Goal: Task Accomplishment & Management: Manage account settings

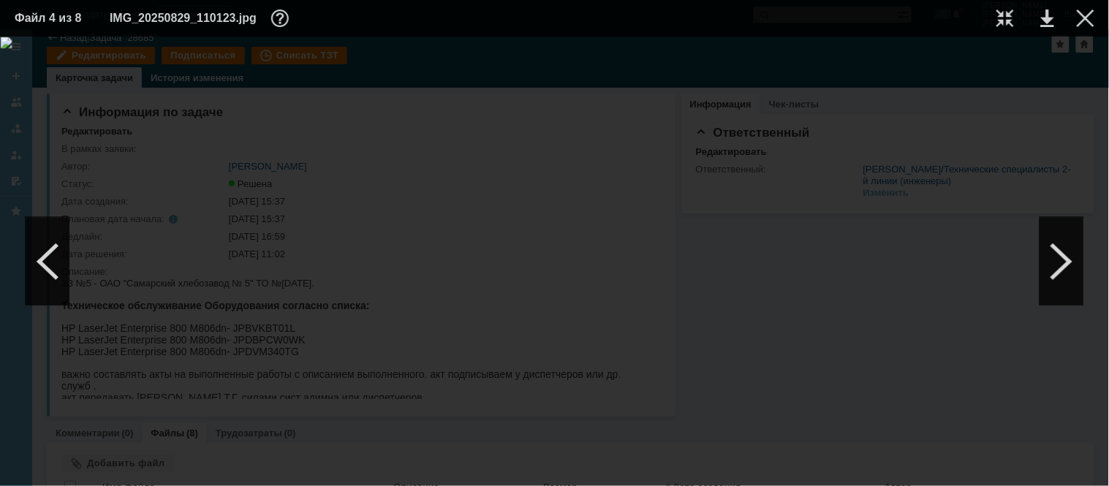
scroll to position [464, 724]
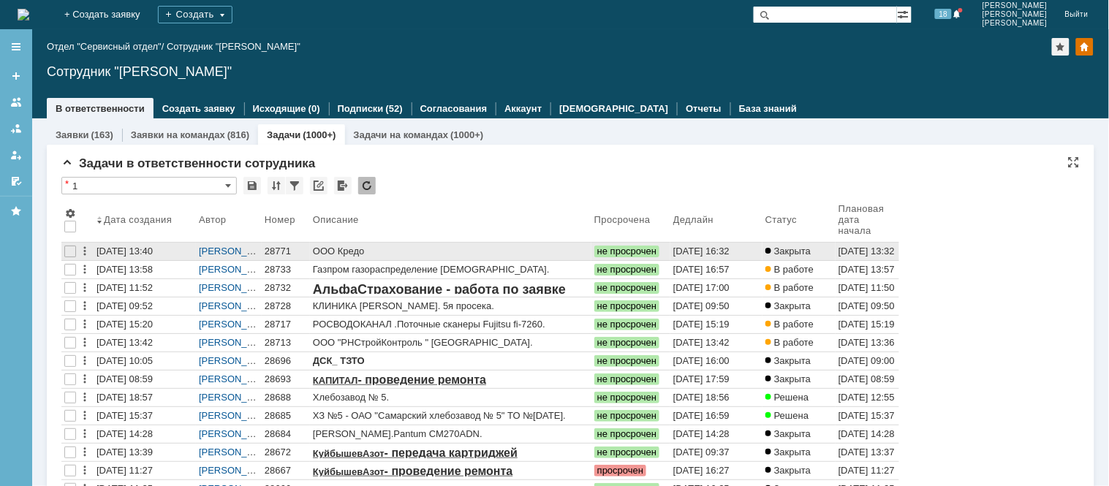
click at [276, 246] on div "28771" at bounding box center [286, 252] width 42 height 12
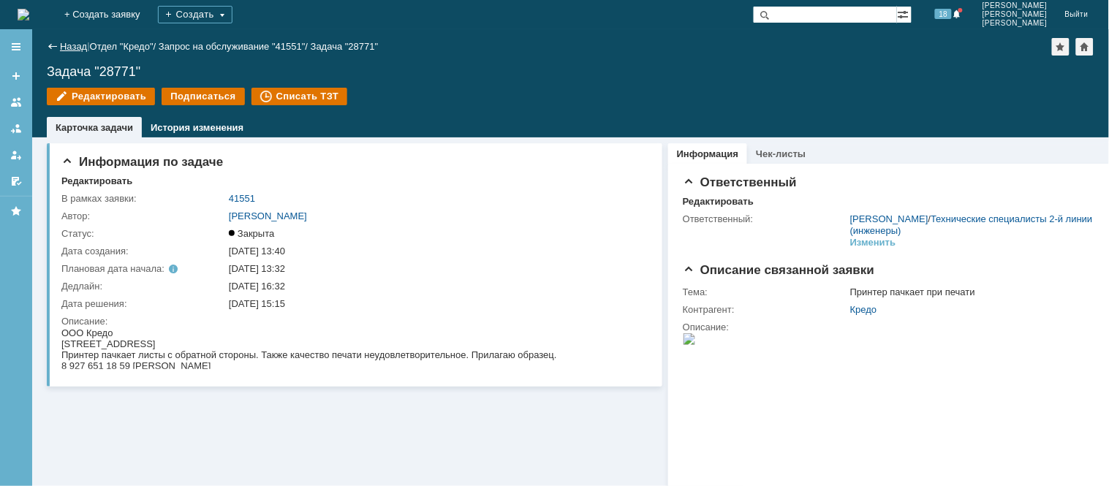
click at [61, 41] on link "Назад" at bounding box center [73, 46] width 27 height 11
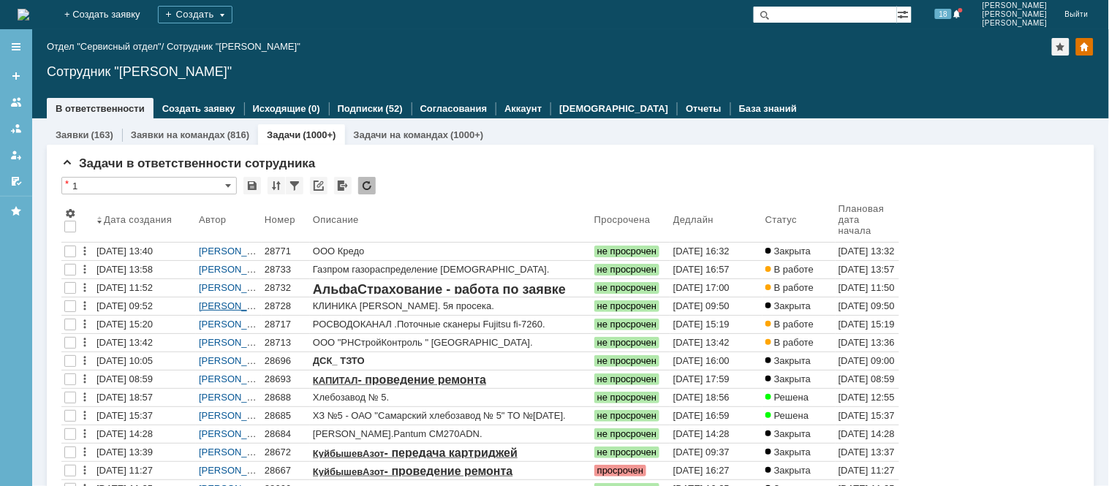
click at [217, 302] on link "[PERSON_NAME]" at bounding box center [238, 305] width 78 height 11
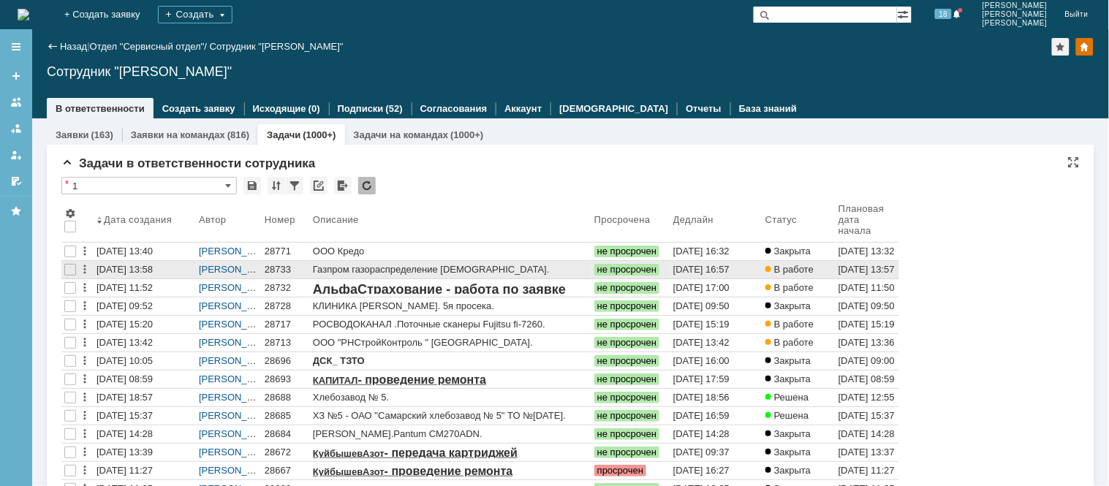
click at [273, 266] on div "28733" at bounding box center [286, 270] width 42 height 12
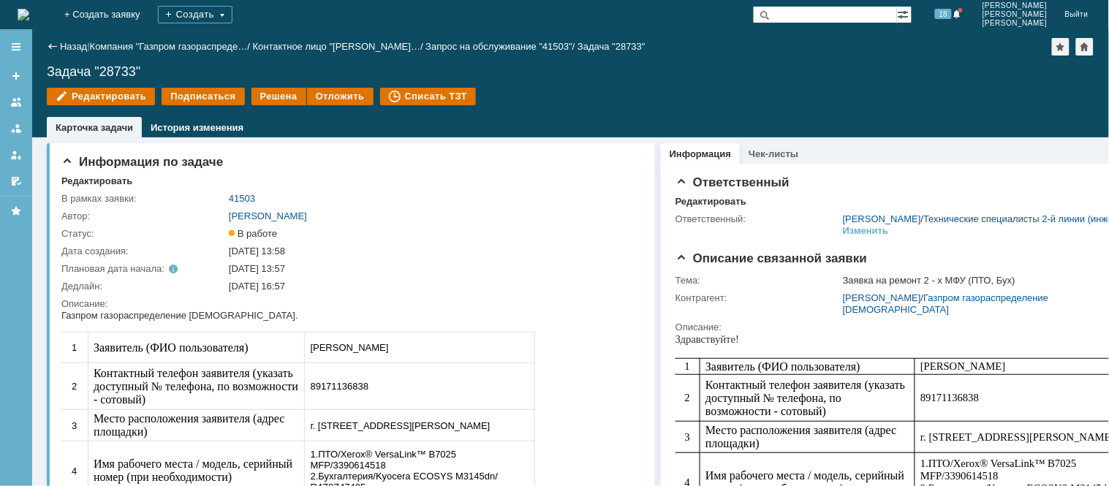
click at [29, 12] on img at bounding box center [24, 15] width 12 height 12
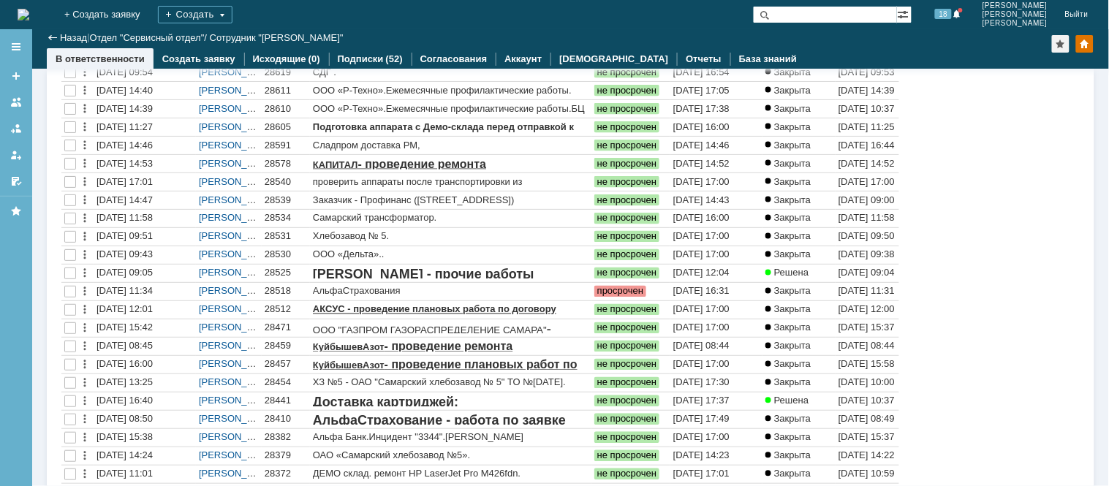
drag, startPoint x: 62, startPoint y: 5, endPoint x: 990, endPoint y: 279, distance: 967.5
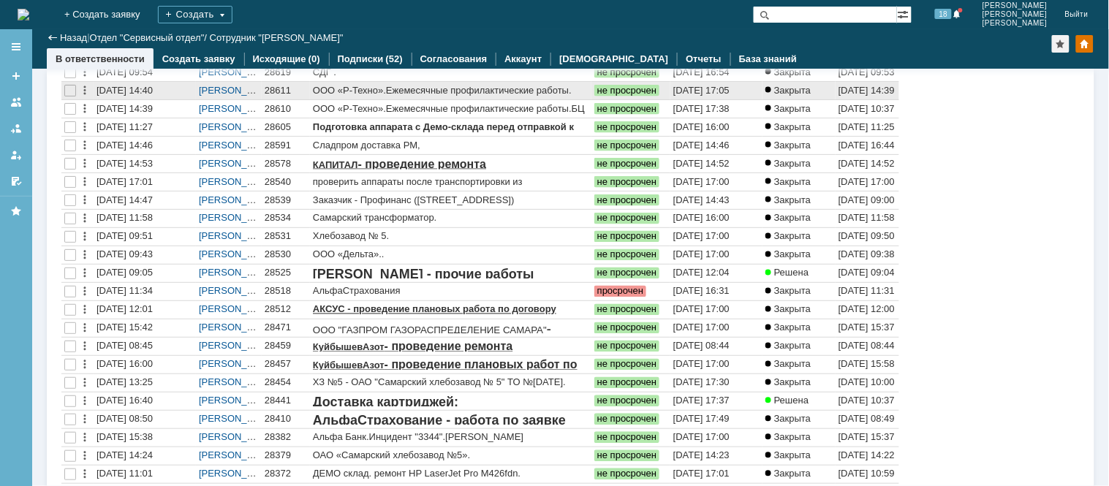
click at [278, 90] on div "28611" at bounding box center [286, 91] width 42 height 12
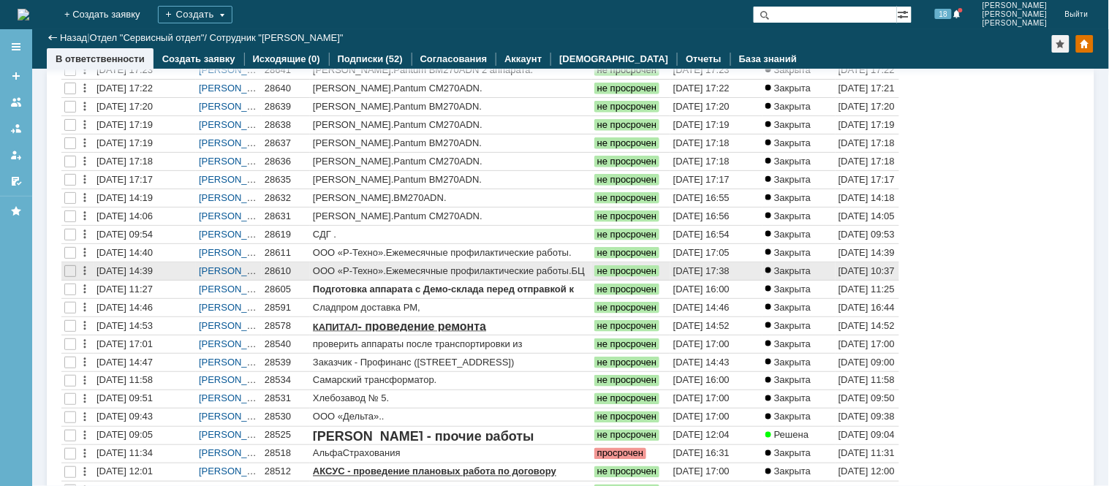
click at [271, 273] on div "28610" at bounding box center [286, 271] width 42 height 12
